Goal: Transaction & Acquisition: Register for event/course

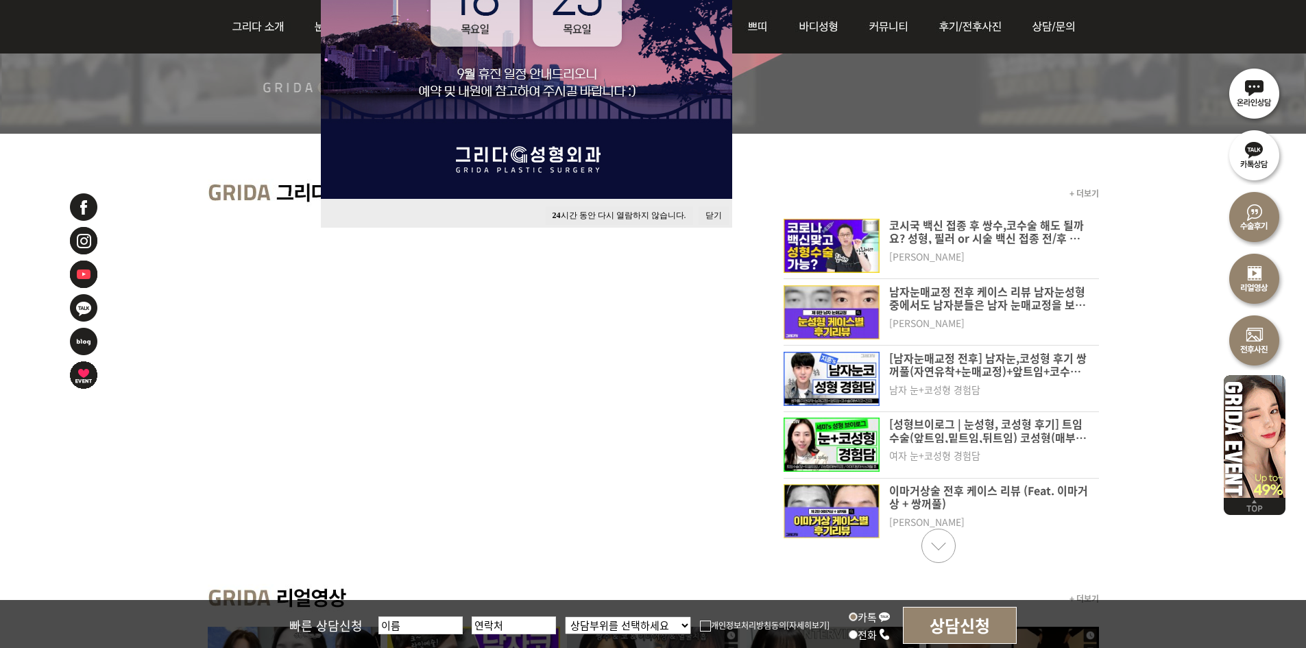
scroll to position [206, 0]
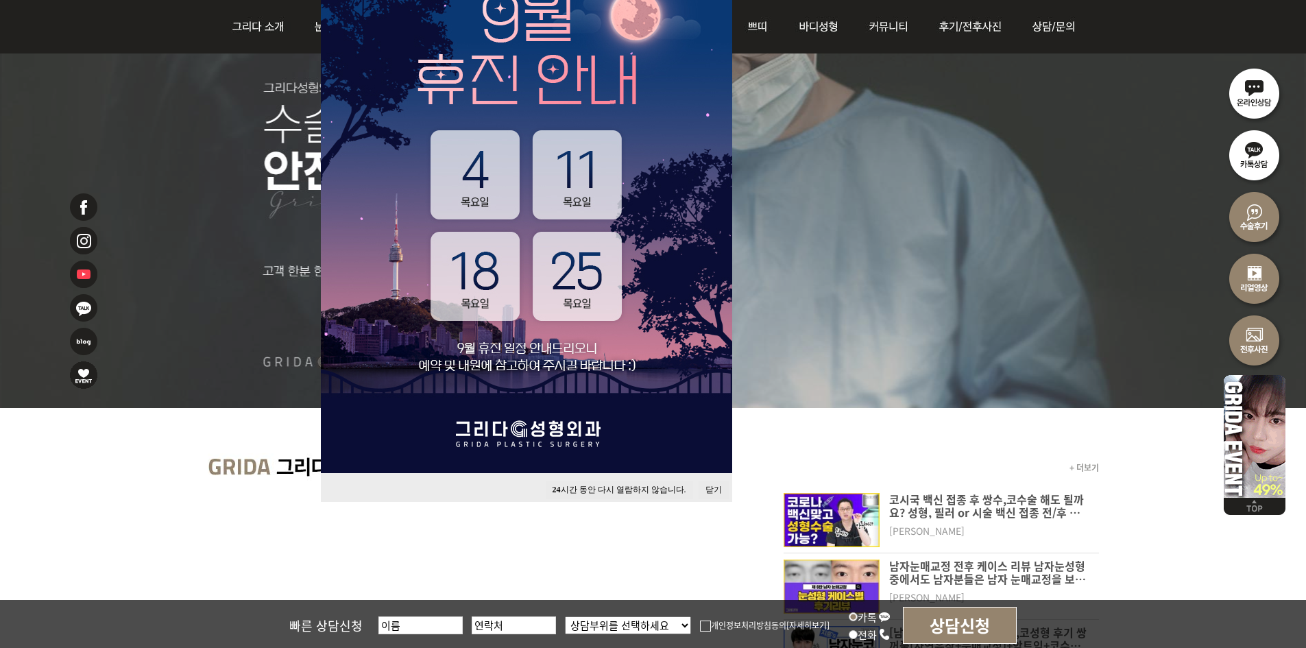
click at [716, 487] on button "닫기" at bounding box center [714, 490] width 30 height 19
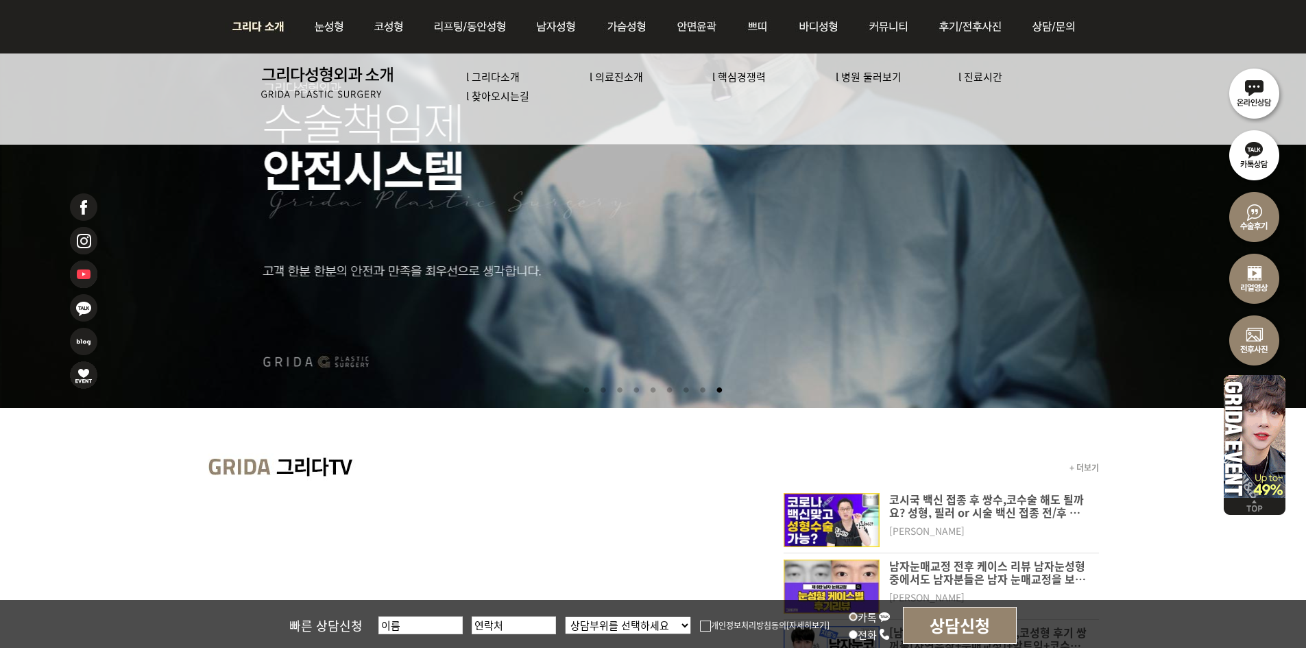
click at [617, 82] on link "l 의료진소개" at bounding box center [616, 76] width 53 height 14
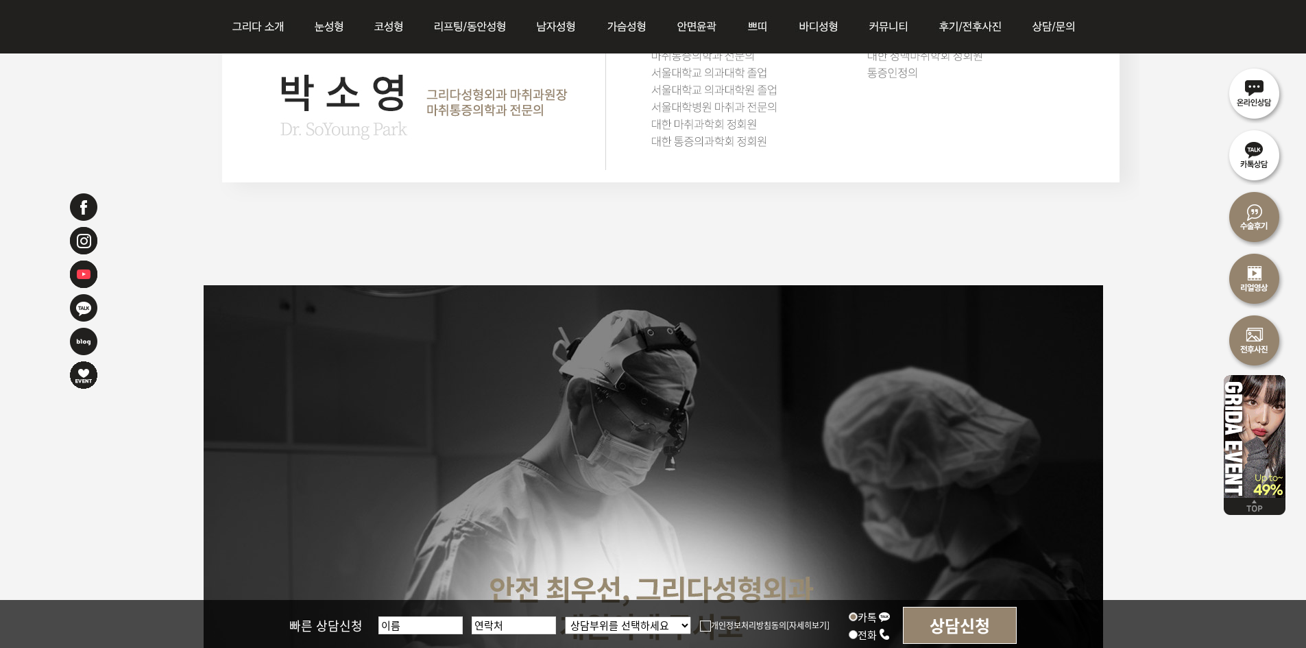
scroll to position [3359, 0]
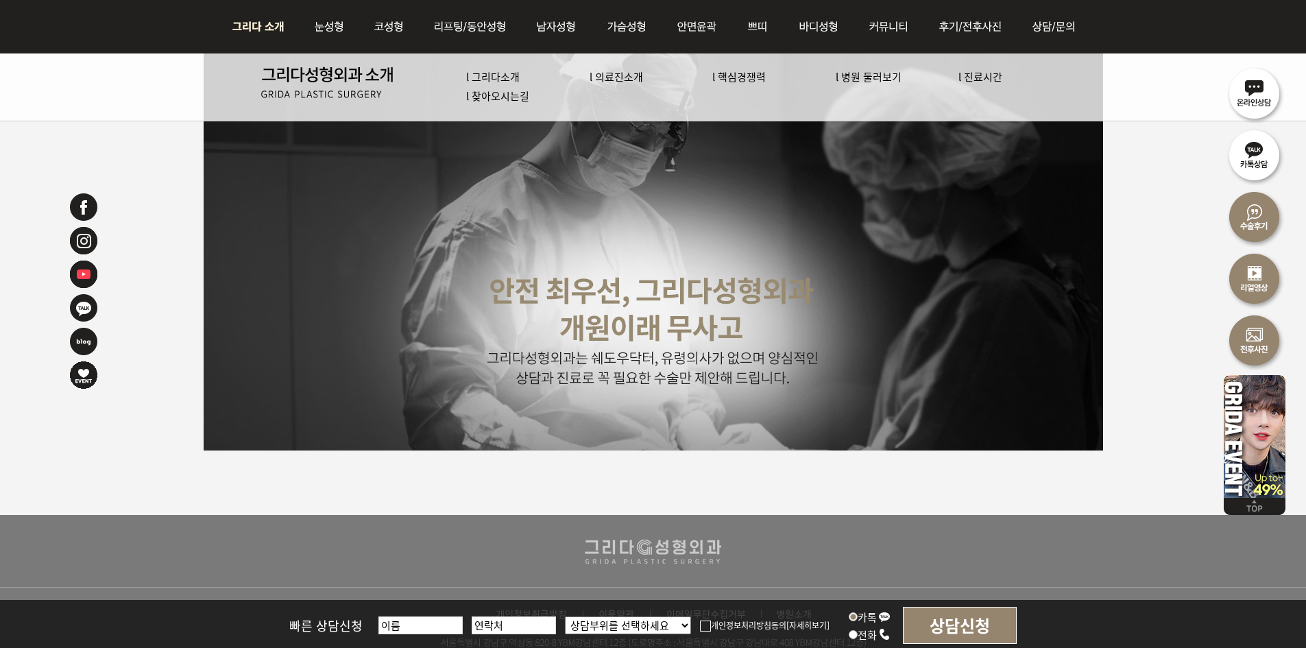
click at [240, 19] on img at bounding box center [262, 26] width 74 height 53
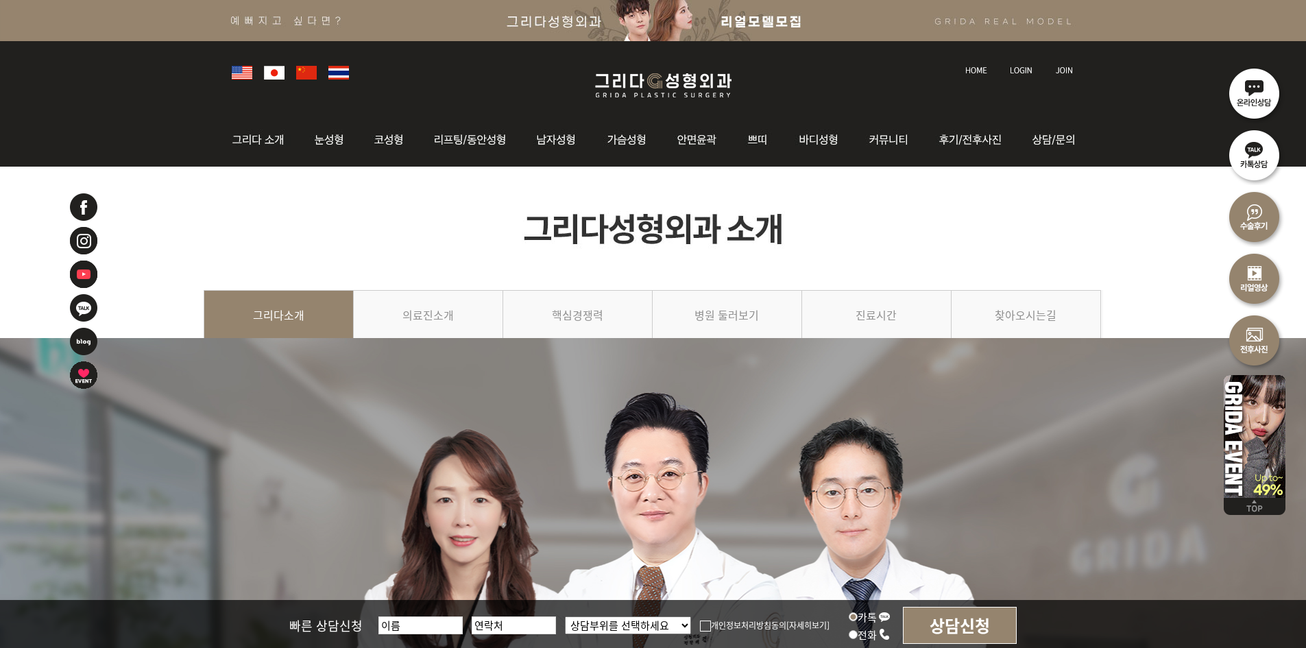
click at [562, 20] on img at bounding box center [653, 20] width 1305 height 41
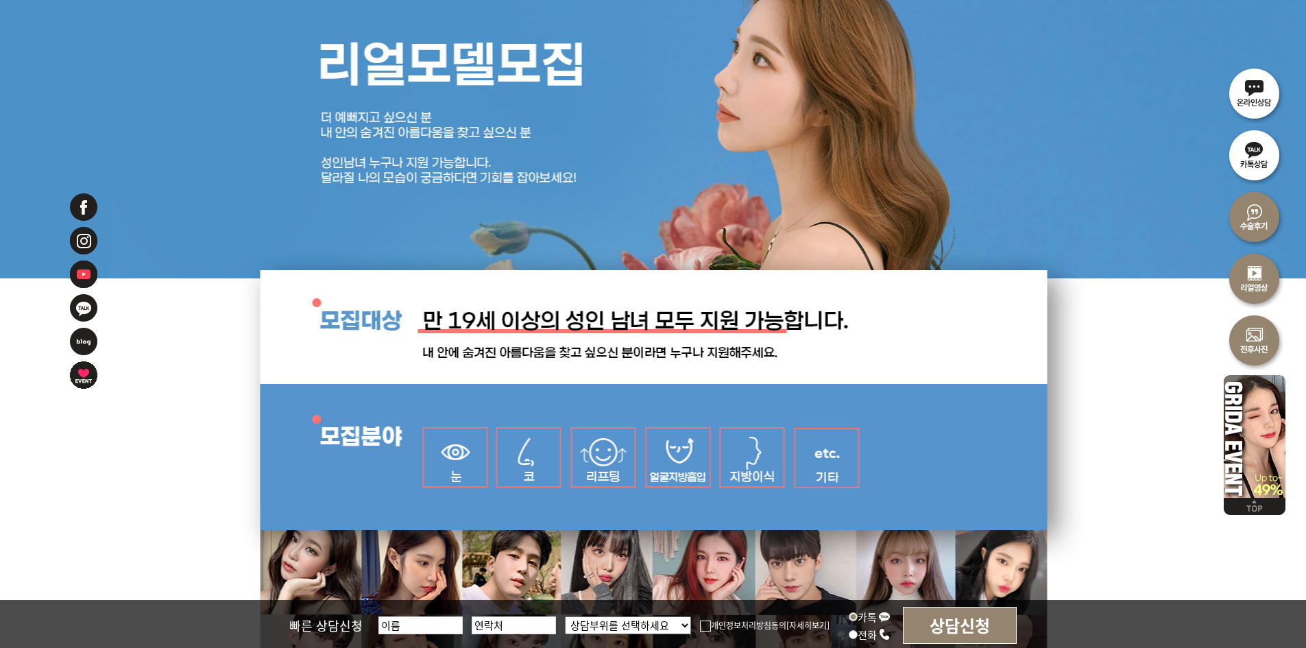
scroll to position [411, 0]
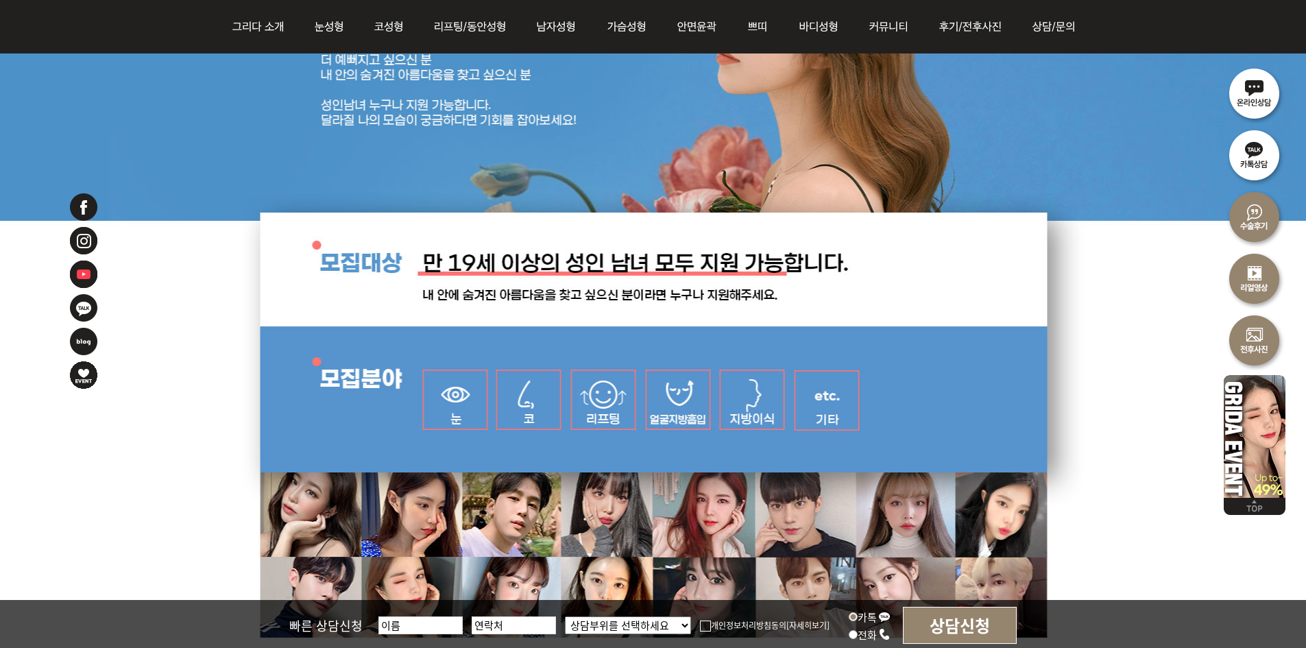
click at [83, 380] on img at bounding box center [84, 375] width 30 height 30
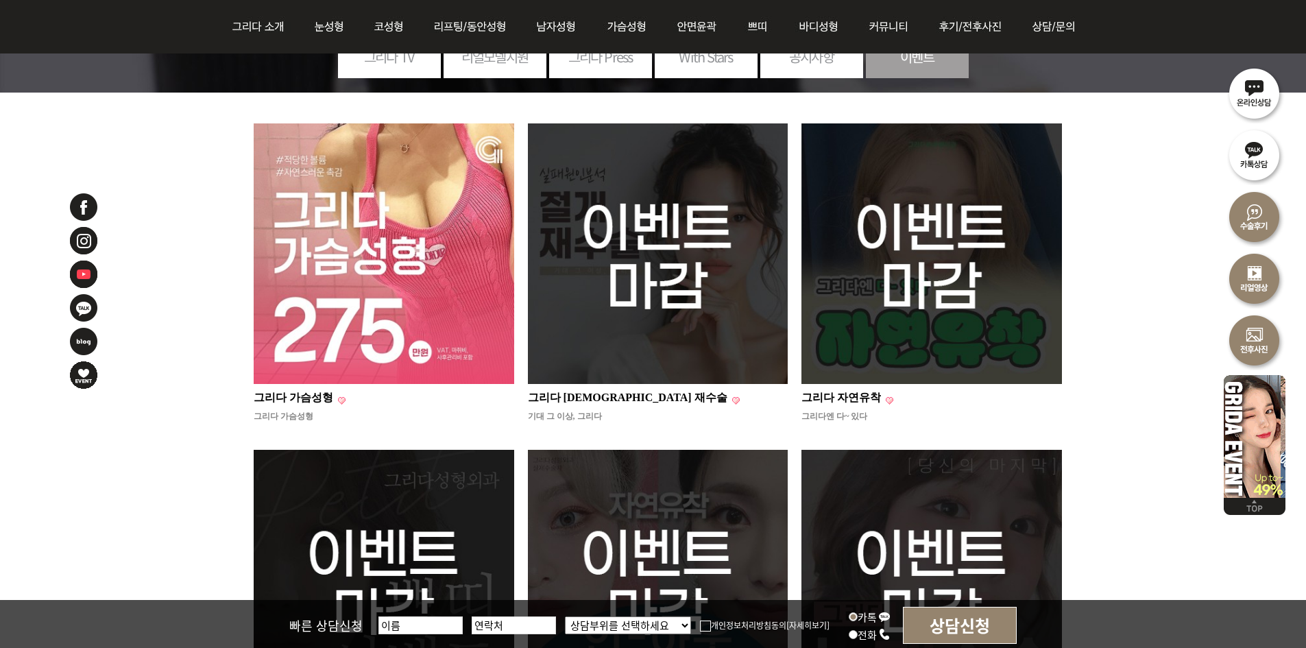
scroll to position [206, 0]
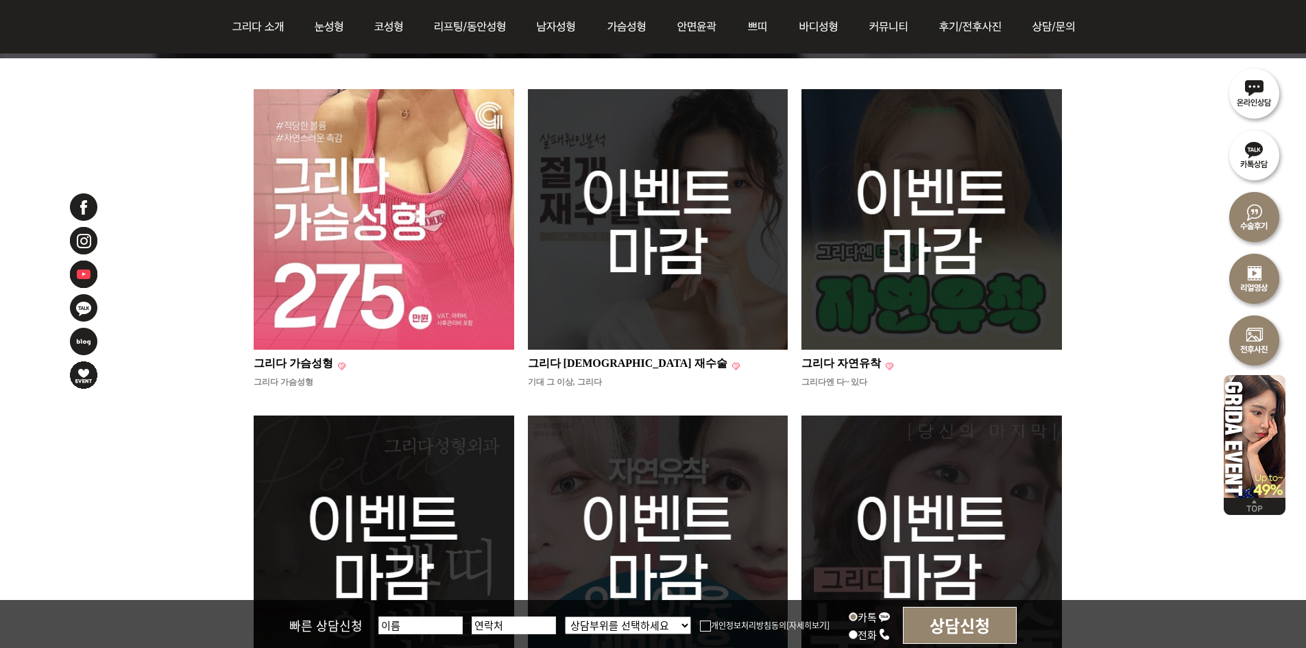
click at [366, 291] on img at bounding box center [384, 219] width 261 height 261
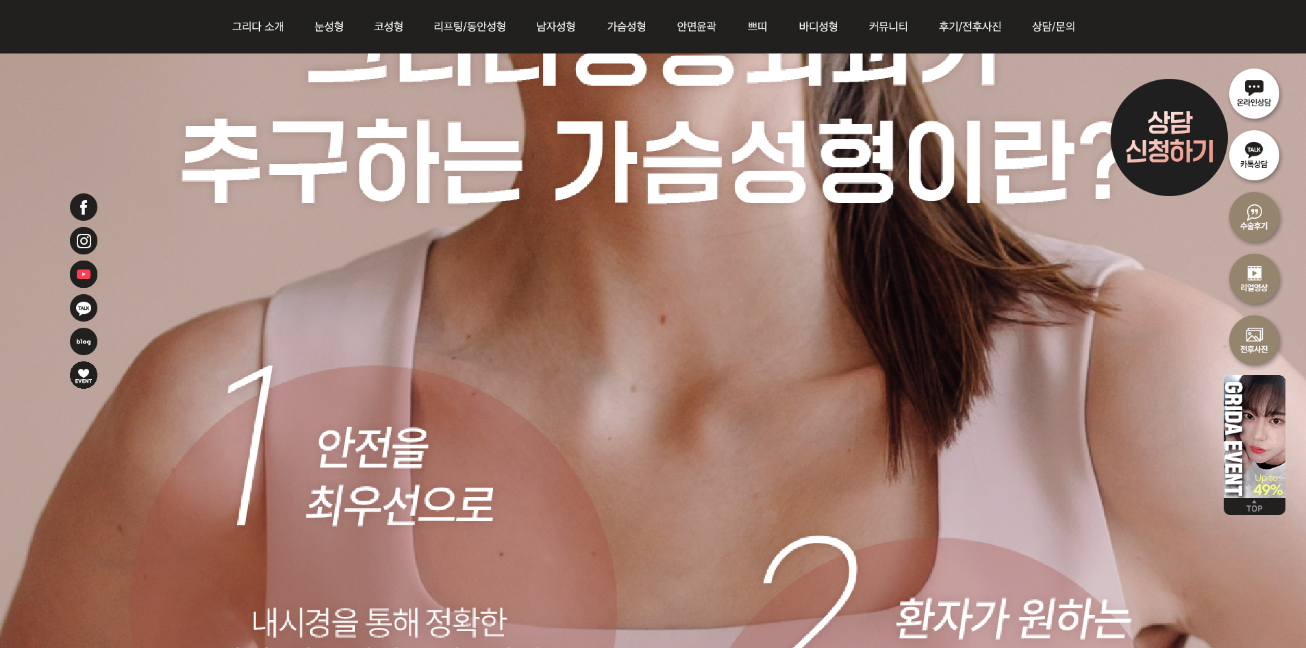
scroll to position [21801, 0]
